Goal: Information Seeking & Learning: Find specific fact

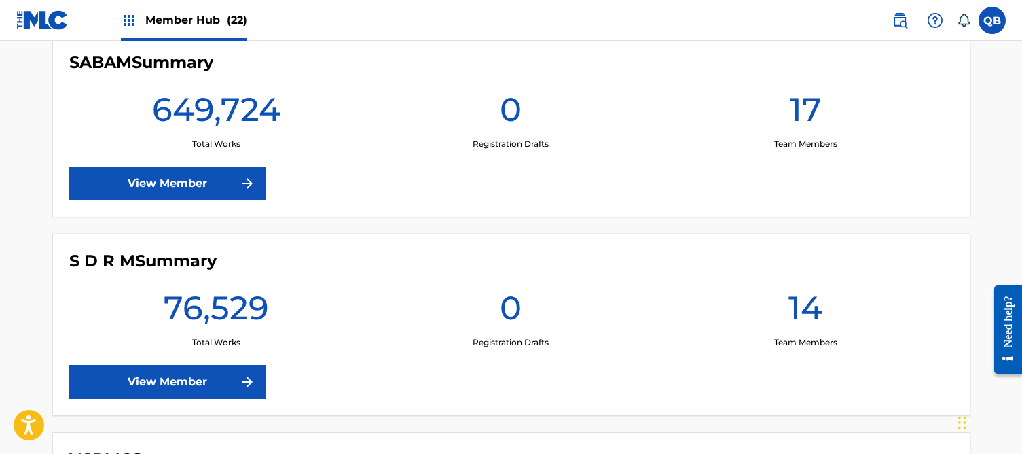
scroll to position [3941, 0]
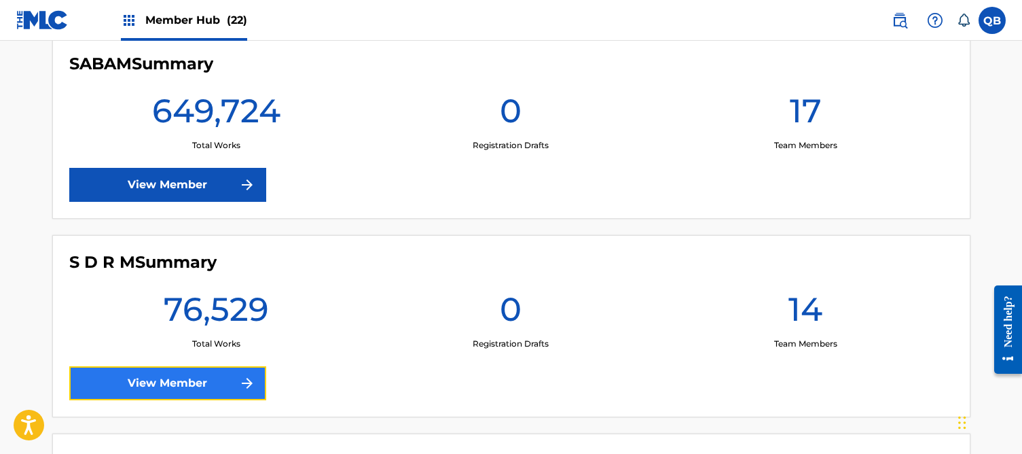
click at [223, 372] on link "View Member" at bounding box center [167, 383] width 197 height 34
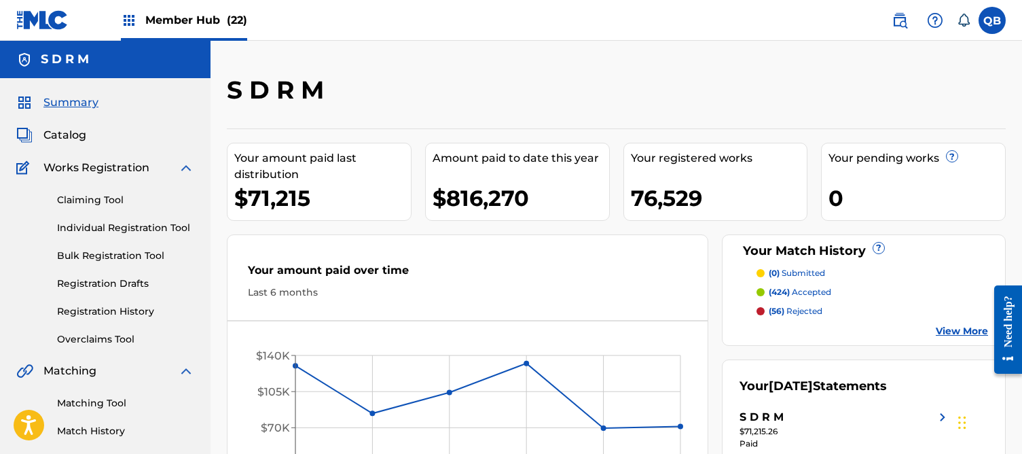
click at [89, 137] on div "Catalog" at bounding box center [105, 135] width 178 height 16
click at [76, 134] on span "Catalog" at bounding box center [64, 135] width 43 height 16
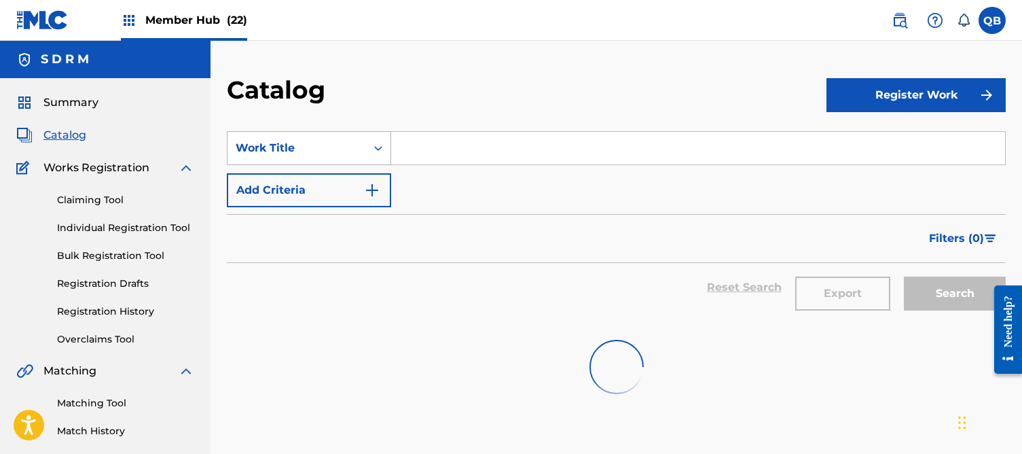
click at [331, 147] on div "Work Title" at bounding box center [297, 148] width 122 height 16
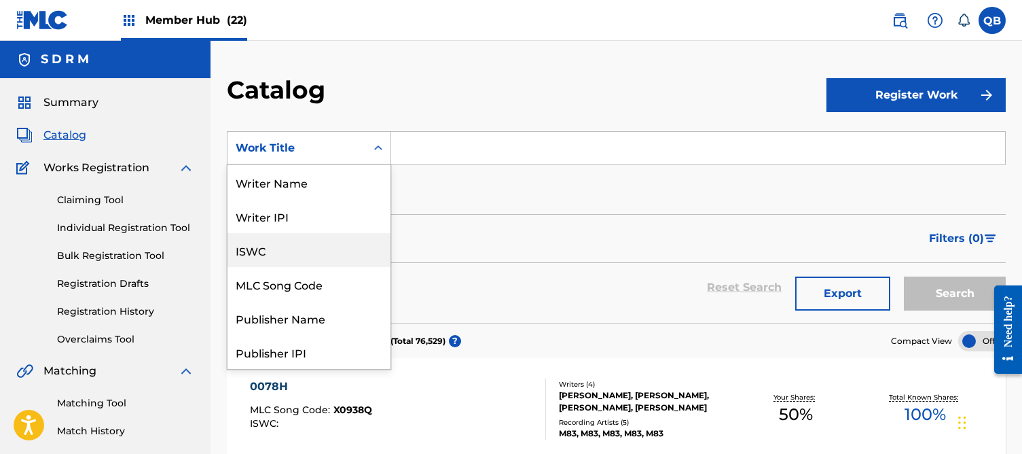
click at [281, 253] on div "ISWC" at bounding box center [309, 250] width 163 height 34
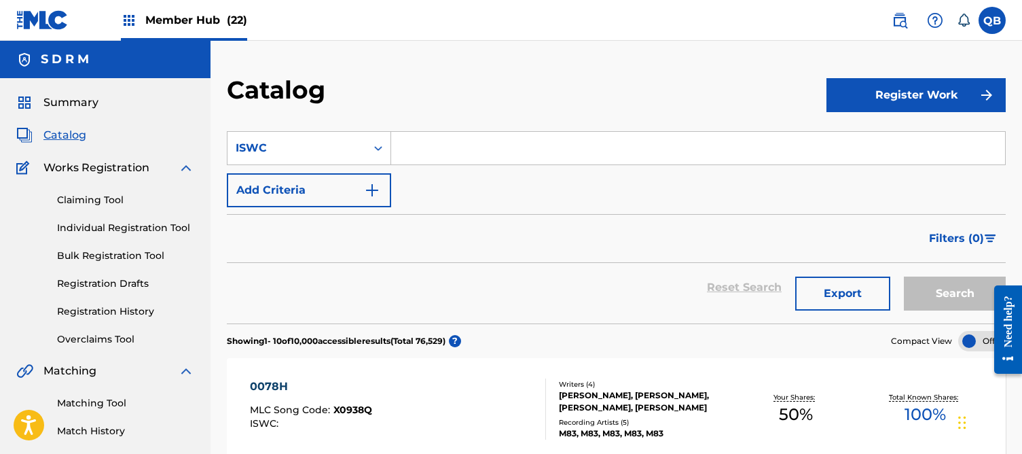
click at [486, 145] on input "Search Form" at bounding box center [698, 148] width 614 height 33
paste input "T3008615490"
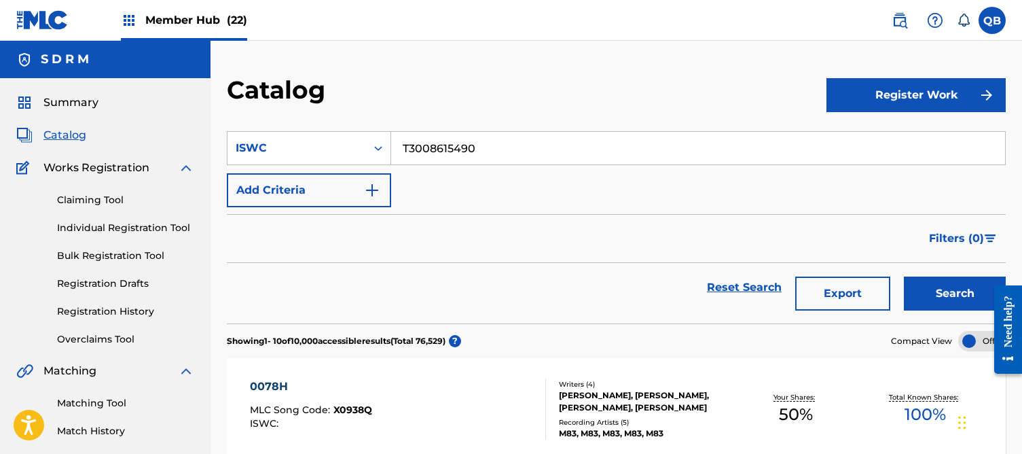
type input "T3008615490"
click at [904, 276] on button "Search" at bounding box center [955, 293] width 102 height 34
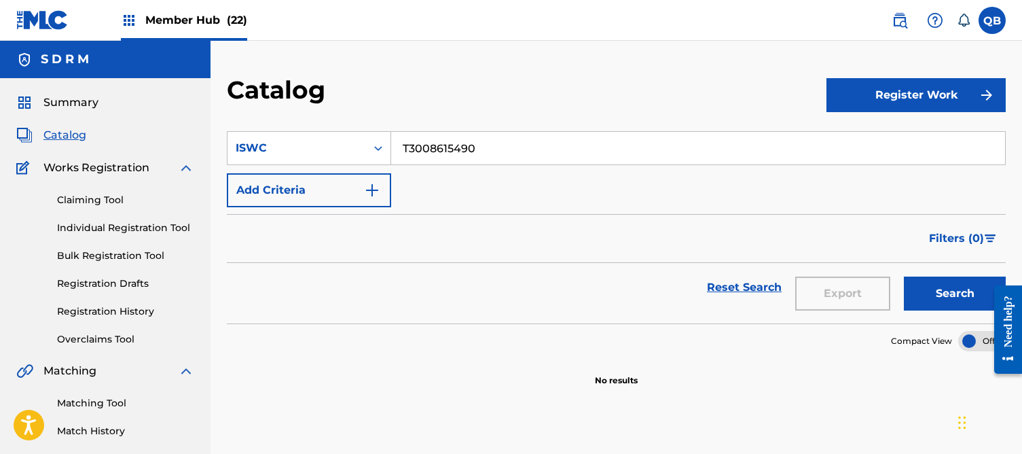
click at [420, 148] on input "T3008615490" at bounding box center [698, 148] width 614 height 33
